Goal: Complete application form: Complete application form

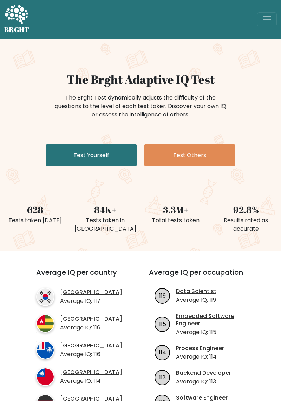
click at [58, 156] on link "Test Yourself" at bounding box center [91, 155] width 91 height 22
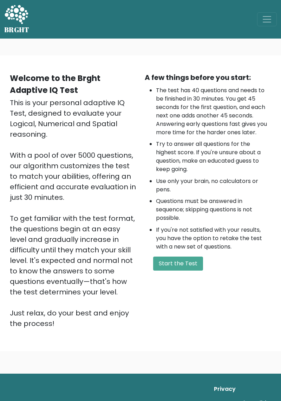
click at [173, 269] on button "Start the Test" at bounding box center [178, 264] width 50 height 14
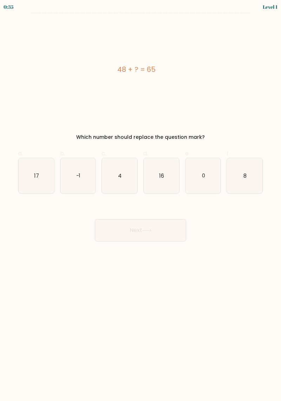
click at [35, 184] on icon "17" at bounding box center [36, 175] width 35 height 35
click at [140, 201] on input "a. 17" at bounding box center [140, 203] width 0 height 5
radio input "true"
click at [116, 233] on button "Next" at bounding box center [140, 230] width 91 height 22
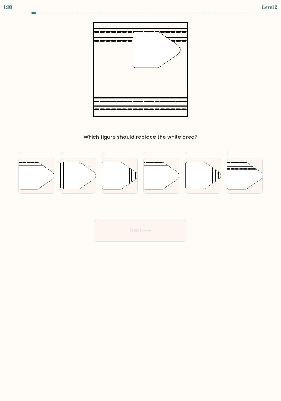
click at [116, 230] on button "Next" at bounding box center [140, 230] width 91 height 22
click at [112, 220] on button "Next" at bounding box center [140, 230] width 91 height 22
click at [115, 221] on button "Next" at bounding box center [140, 230] width 91 height 22
click at [67, 181] on icon at bounding box center [77, 175] width 35 height 27
click at [140, 201] on input "b." at bounding box center [140, 203] width 0 height 5
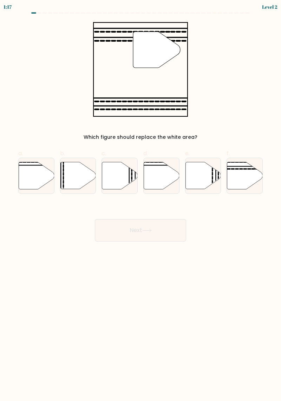
radio input "true"
click at [114, 224] on button "Next" at bounding box center [140, 230] width 91 height 22
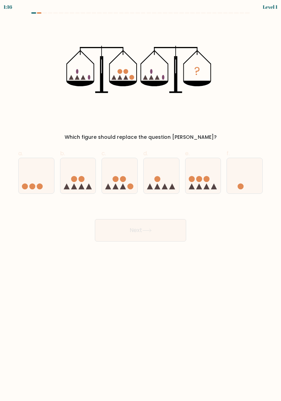
click at [114, 229] on button "Next" at bounding box center [140, 230] width 91 height 22
click at [77, 173] on icon at bounding box center [77, 175] width 35 height 29
click at [140, 201] on input "b." at bounding box center [140, 203] width 0 height 5
radio input "true"
click at [123, 234] on button "Next" at bounding box center [140, 230] width 91 height 22
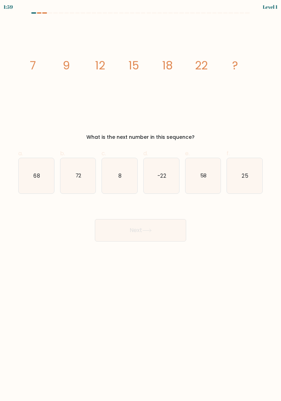
click at [53, 179] on icon "68" at bounding box center [36, 175] width 35 height 35
click at [140, 201] on input "a. 68" at bounding box center [140, 203] width 0 height 5
radio input "true"
click at [123, 234] on button "Next" at bounding box center [140, 230] width 91 height 22
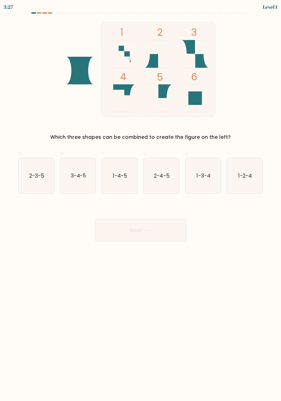
click at [69, 180] on icon "3-4-5" at bounding box center [77, 175] width 35 height 35
click at [140, 201] on input "b. 3-4-5" at bounding box center [140, 203] width 0 height 5
radio input "true"
click at [113, 233] on button "Next" at bounding box center [140, 230] width 91 height 22
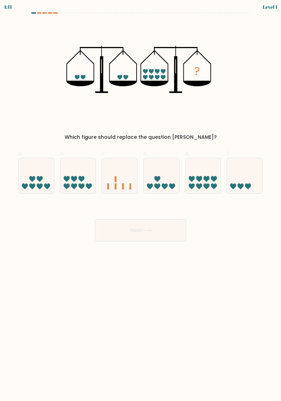
click at [103, 174] on icon at bounding box center [119, 175] width 35 height 29
click at [140, 201] on input "c." at bounding box center [140, 203] width 0 height 5
radio input "true"
click at [121, 235] on button "Next" at bounding box center [140, 230] width 91 height 22
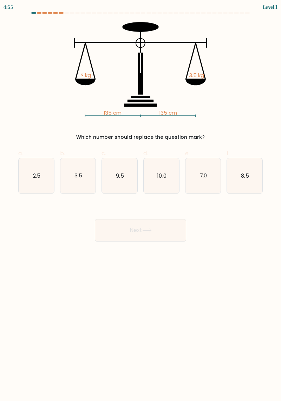
click at [116, 182] on icon "9.5" at bounding box center [119, 175] width 35 height 35
click at [140, 201] on input "c. 9.5" at bounding box center [140, 203] width 0 height 5
radio input "true"
click at [118, 233] on button "Next" at bounding box center [140, 230] width 91 height 22
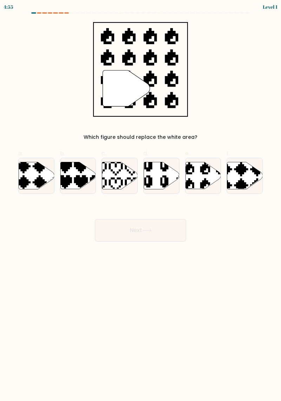
click at [119, 184] on icon at bounding box center [119, 175] width 35 height 27
click at [140, 201] on input "c." at bounding box center [140, 203] width 0 height 5
radio input "true"
click at [123, 233] on button "Next" at bounding box center [140, 230] width 91 height 22
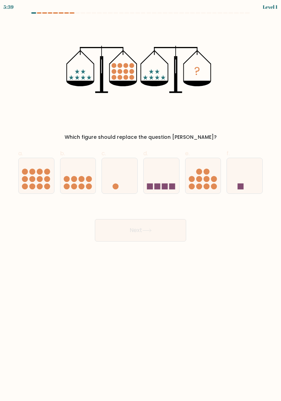
click at [161, 177] on icon at bounding box center [160, 175] width 35 height 29
click at [141, 201] on input "d." at bounding box center [140, 203] width 0 height 5
radio input "true"
click at [139, 227] on button "Next" at bounding box center [140, 230] width 91 height 22
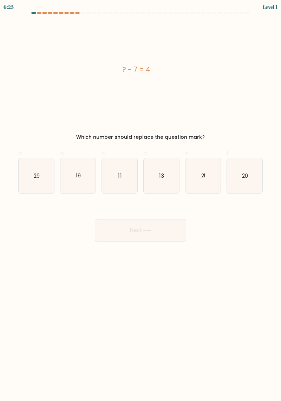
click at [161, 174] on text "13" at bounding box center [161, 175] width 5 height 7
click at [141, 201] on input "d. 13" at bounding box center [140, 203] width 0 height 5
radio input "true"
click at [135, 229] on button "Next" at bounding box center [140, 230] width 91 height 22
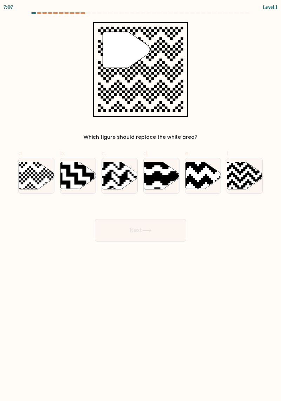
click at [159, 179] on icon at bounding box center [172, 161] width 64 height 64
click at [141, 201] on input "d." at bounding box center [140, 203] width 0 height 5
radio input "true"
click at [127, 237] on button "Next" at bounding box center [140, 230] width 91 height 22
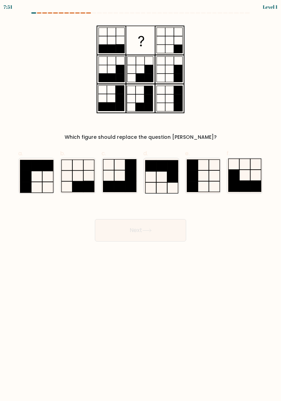
click at [162, 177] on icon at bounding box center [160, 175] width 35 height 35
click at [141, 201] on input "d." at bounding box center [140, 203] width 0 height 5
radio input "true"
click at [128, 231] on button "Next" at bounding box center [140, 230] width 91 height 22
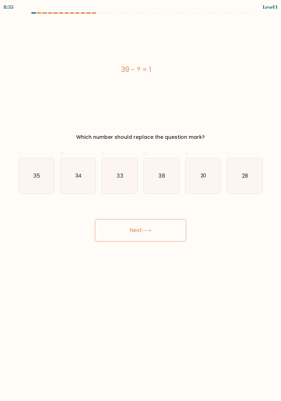
click at [163, 172] on icon "38" at bounding box center [160, 175] width 35 height 35
click at [141, 201] on input "d. 38" at bounding box center [140, 203] width 0 height 5
radio input "true"
click at [135, 230] on button "Next" at bounding box center [140, 230] width 91 height 22
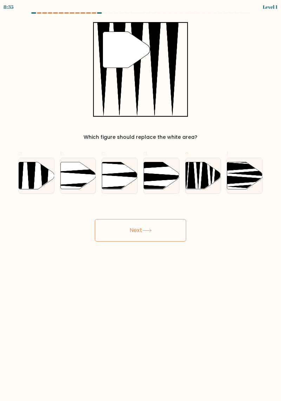
click at [158, 175] on icon at bounding box center [172, 177] width 70 height 9
click at [141, 201] on input "d." at bounding box center [140, 203] width 0 height 5
radio input "true"
click at [139, 238] on button "Next" at bounding box center [140, 230] width 91 height 22
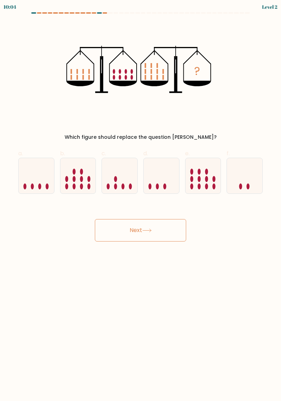
click at [162, 178] on icon at bounding box center [160, 175] width 35 height 29
click at [141, 201] on input "d." at bounding box center [140, 203] width 0 height 5
radio input "true"
click at [141, 235] on button "Next" at bounding box center [140, 230] width 91 height 22
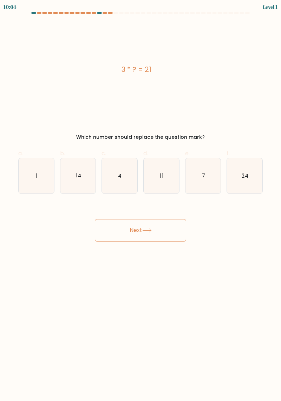
click at [163, 180] on icon "11" at bounding box center [160, 175] width 35 height 35
click at [141, 201] on input "d. 11" at bounding box center [140, 203] width 0 height 5
radio input "true"
click at [148, 234] on button "Next" at bounding box center [140, 230] width 91 height 22
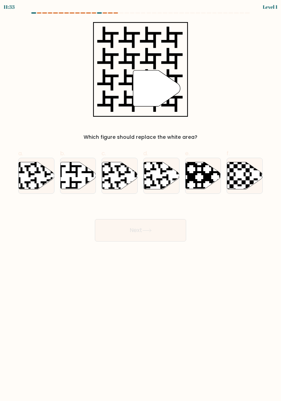
click at [163, 185] on icon at bounding box center [160, 175] width 35 height 27
click at [141, 201] on input "d." at bounding box center [140, 203] width 0 height 5
radio input "true"
click at [147, 232] on icon at bounding box center [146, 231] width 9 height 4
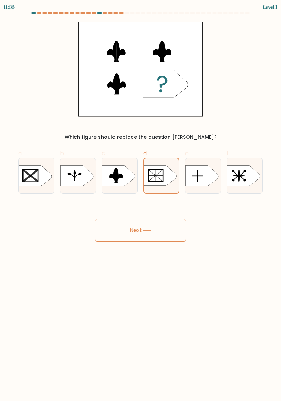
click at [151, 235] on button "Next" at bounding box center [140, 230] width 91 height 22
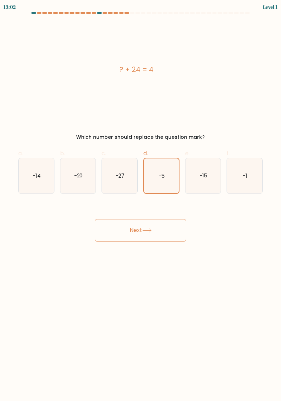
click at [157, 235] on button "Next" at bounding box center [140, 230] width 91 height 22
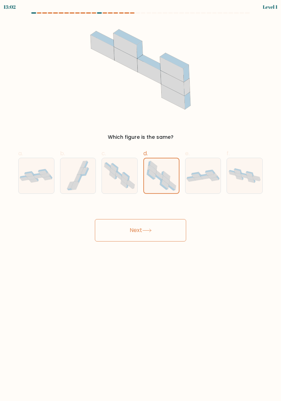
click at [150, 236] on button "Next" at bounding box center [140, 230] width 91 height 22
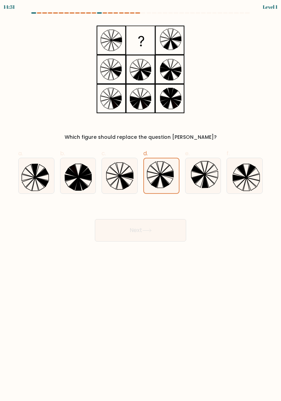
click at [155, 239] on button "Next" at bounding box center [140, 230] width 91 height 22
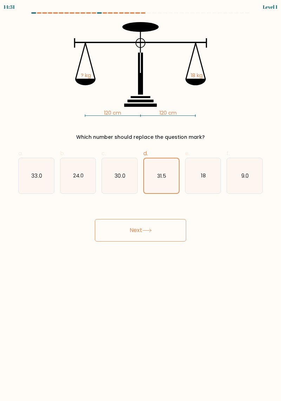
click at [155, 233] on button "Next" at bounding box center [140, 230] width 91 height 22
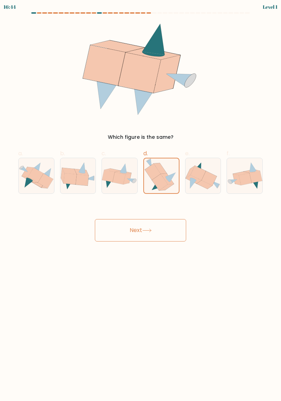
click at [156, 238] on button "Next" at bounding box center [140, 230] width 91 height 22
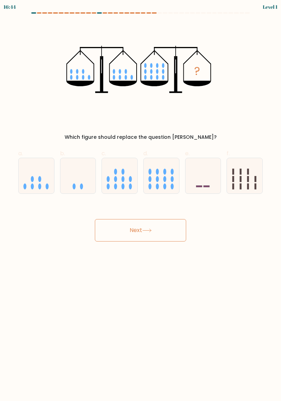
click at [154, 178] on icon at bounding box center [160, 175] width 35 height 29
click at [141, 201] on input "d." at bounding box center [140, 203] width 0 height 5
radio input "true"
click at [164, 237] on button "Next" at bounding box center [140, 230] width 91 height 22
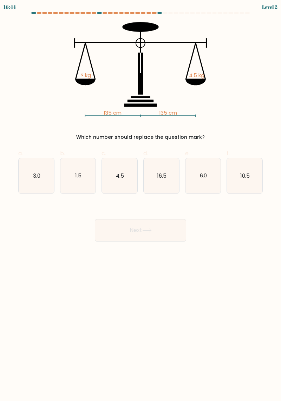
click at [158, 177] on text "16.5" at bounding box center [161, 175] width 9 height 7
click at [141, 201] on input "d. 16.5" at bounding box center [140, 203] width 0 height 5
radio input "true"
click at [164, 238] on button "Next" at bounding box center [140, 230] width 91 height 22
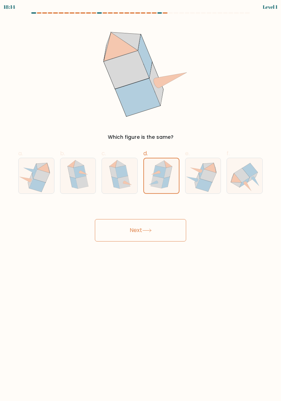
click at [166, 235] on button "Next" at bounding box center [140, 230] width 91 height 22
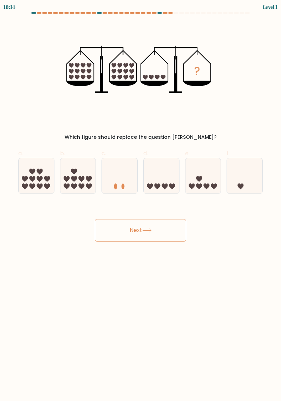
click at [155, 180] on icon at bounding box center [160, 175] width 35 height 29
click at [141, 201] on input "d." at bounding box center [140, 203] width 0 height 5
radio input "true"
click at [156, 234] on button "Next" at bounding box center [140, 230] width 91 height 22
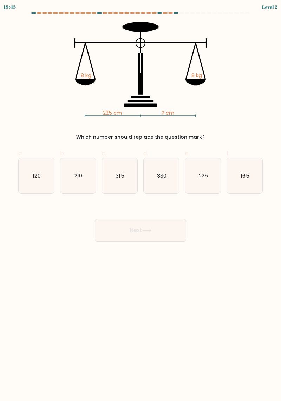
click at [156, 177] on icon "330" at bounding box center [160, 175] width 35 height 35
click at [141, 201] on input "d. 330" at bounding box center [140, 203] width 0 height 5
radio input "true"
click at [159, 234] on button "Next" at bounding box center [140, 230] width 91 height 22
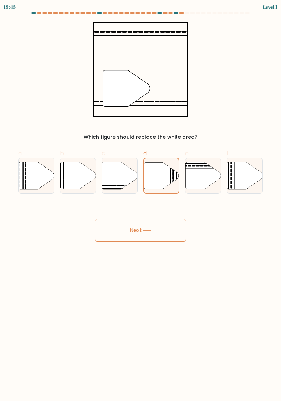
click at [159, 230] on button "Next" at bounding box center [140, 230] width 91 height 22
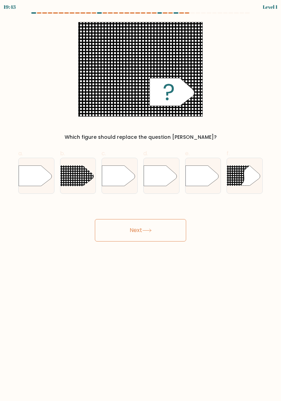
click at [157, 183] on icon at bounding box center [159, 176] width 33 height 21
click at [141, 201] on input "d." at bounding box center [140, 203] width 0 height 5
radio input "true"
click at [161, 230] on button "Next" at bounding box center [140, 230] width 91 height 22
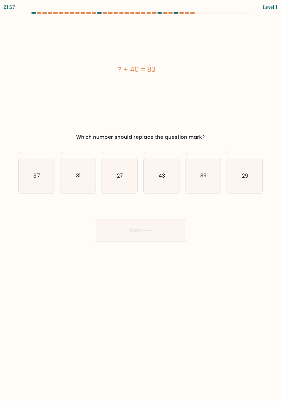
click at [158, 187] on icon "43" at bounding box center [160, 175] width 35 height 35
click at [141, 201] on input "d. 43" at bounding box center [140, 203] width 0 height 5
radio input "true"
click at [163, 227] on button "Next" at bounding box center [140, 230] width 91 height 22
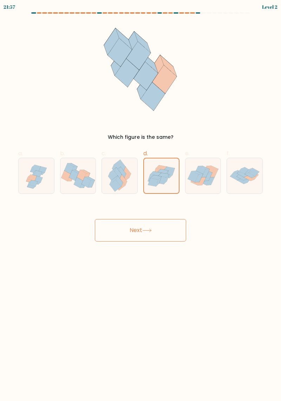
click at [161, 231] on button "Next" at bounding box center [140, 230] width 91 height 22
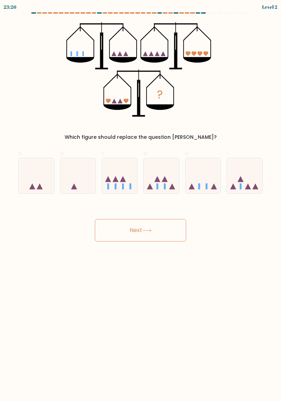
click at [158, 175] on icon at bounding box center [160, 175] width 35 height 29
click at [141, 201] on input "d." at bounding box center [140, 203] width 0 height 5
radio input "true"
click at [162, 229] on button "Next" at bounding box center [140, 230] width 91 height 22
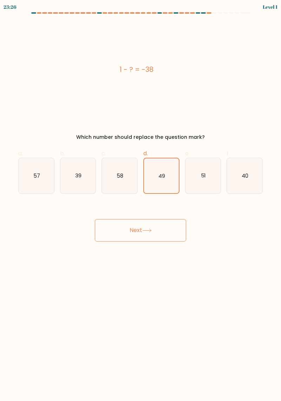
click at [159, 236] on button "Next" at bounding box center [140, 230] width 91 height 22
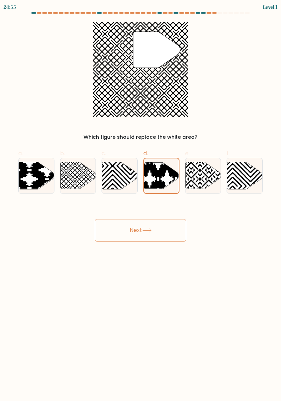
click at [154, 232] on button "Next" at bounding box center [140, 230] width 91 height 22
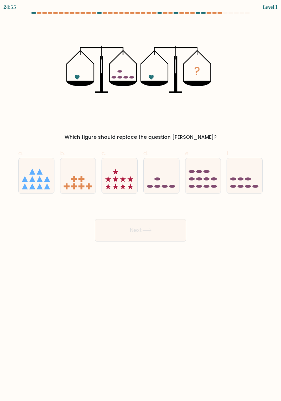
click at [165, 203] on div "Next" at bounding box center [140, 221] width 252 height 39
click at [156, 182] on icon at bounding box center [160, 175] width 35 height 29
click at [141, 201] on input "d." at bounding box center [140, 203] width 0 height 5
radio input "true"
click at [156, 241] on button "Next" at bounding box center [140, 230] width 91 height 22
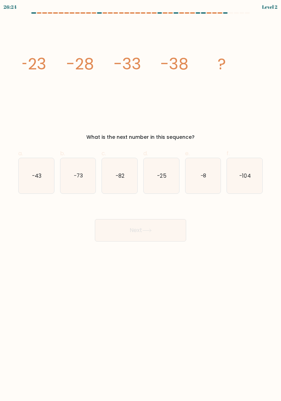
click at [156, 180] on icon "-25" at bounding box center [160, 175] width 35 height 35
click at [141, 201] on input "d. -25" at bounding box center [140, 203] width 0 height 5
radio input "true"
click at [161, 238] on button "Next" at bounding box center [140, 230] width 91 height 22
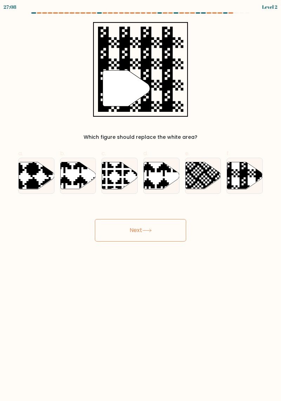
click at [163, 177] on icon at bounding box center [160, 175] width 35 height 27
click at [141, 201] on input "d." at bounding box center [140, 203] width 0 height 5
radio input "true"
click at [158, 235] on button "Next" at bounding box center [140, 230] width 91 height 22
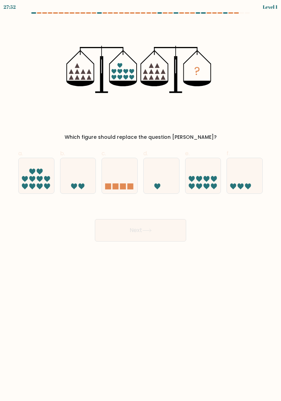
click at [165, 172] on icon at bounding box center [160, 175] width 35 height 29
click at [141, 201] on input "d." at bounding box center [140, 203] width 0 height 5
radio input "true"
click at [155, 237] on button "Next" at bounding box center [140, 230] width 91 height 22
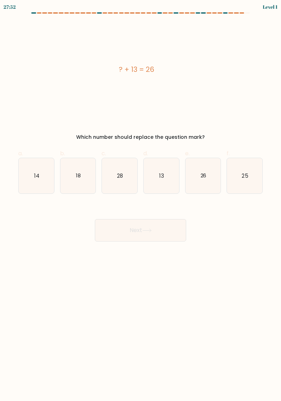
click at [160, 180] on icon "13" at bounding box center [160, 175] width 35 height 35
click at [141, 201] on input "d. 13" at bounding box center [140, 203] width 0 height 5
radio input "true"
click at [151, 235] on button "Next" at bounding box center [140, 230] width 91 height 22
click at [161, 176] on text "13" at bounding box center [161, 175] width 5 height 7
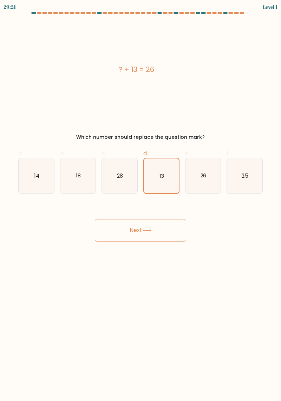
click at [141, 201] on input "d. 13" at bounding box center [140, 203] width 0 height 5
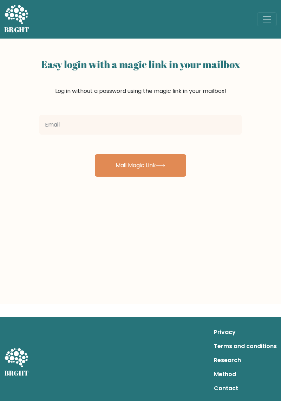
click at [89, 125] on input "email" at bounding box center [140, 125] width 202 height 20
type input "[EMAIL_ADDRESS][DOMAIN_NAME]"
click at [114, 164] on button "Mail Magic Link" at bounding box center [140, 165] width 91 height 22
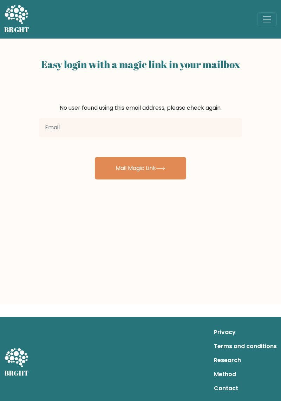
click at [68, 136] on input "email" at bounding box center [140, 128] width 202 height 20
click at [33, 221] on div "Easy login with a magic link in your mailbox No user found using this email add…" at bounding box center [140, 172] width 281 height 266
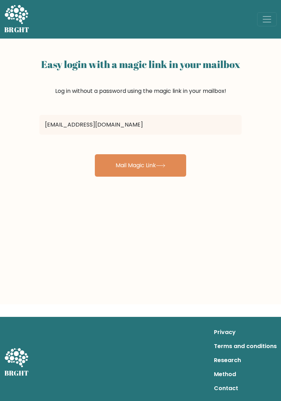
click at [110, 158] on button "Mail Magic Link" at bounding box center [140, 165] width 91 height 22
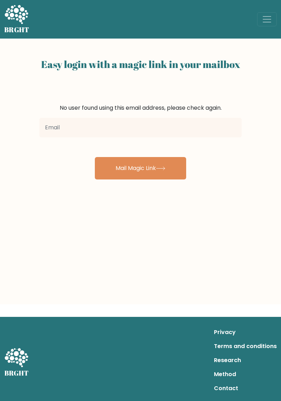
click at [62, 131] on input "email" at bounding box center [140, 128] width 202 height 20
type input "solomonakinsanya7@gmail.com"
click at [112, 175] on button "Mail Magic Link" at bounding box center [140, 168] width 91 height 22
